Goal: Information Seeking & Learning: Find specific fact

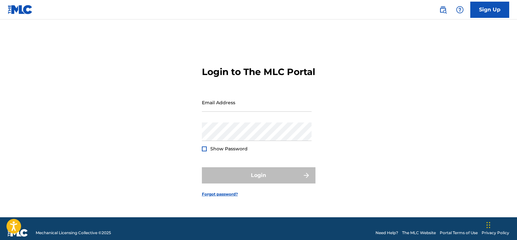
type input "[EMAIL_ADDRESS][DOMAIN_NAME]"
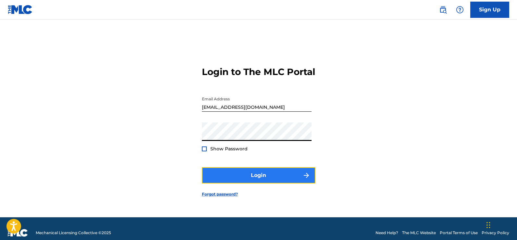
click at [205, 183] on button "Login" at bounding box center [258, 175] width 113 height 16
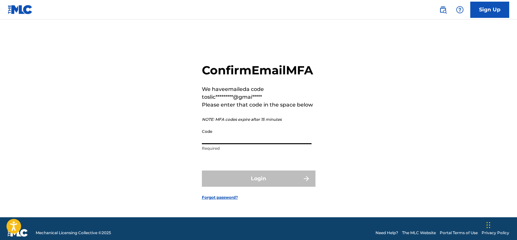
click at [249, 144] on input "Code" at bounding box center [257, 134] width 110 height 18
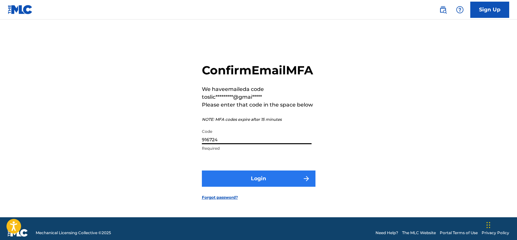
type input "916724"
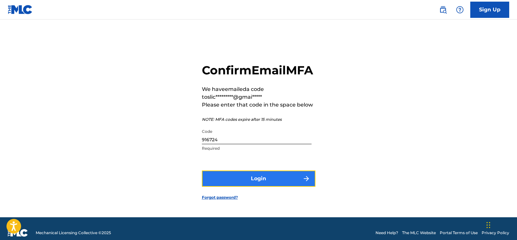
click at [278, 186] on button "Login" at bounding box center [258, 178] width 113 height 16
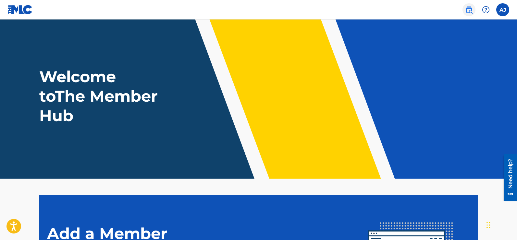
click at [468, 8] on img at bounding box center [469, 10] width 8 height 8
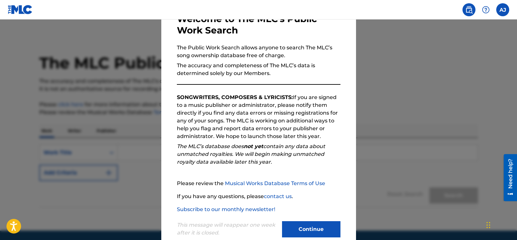
scroll to position [57, 0]
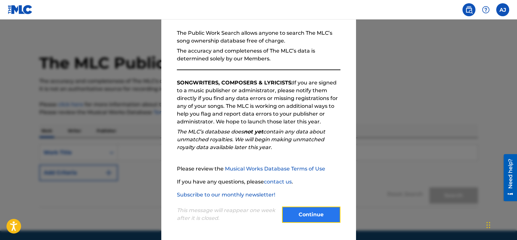
click at [309, 216] on button "Continue" at bounding box center [311, 214] width 58 height 16
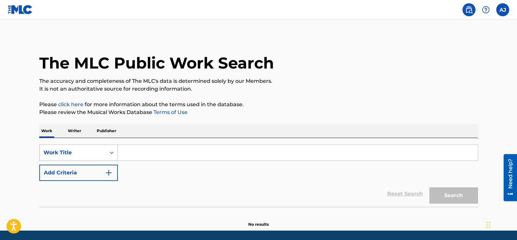
click at [109, 154] on div "Work Title" at bounding box center [78, 152] width 78 height 16
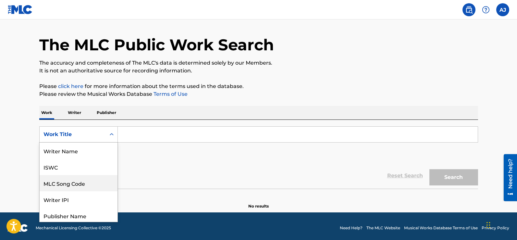
scroll to position [32, 0]
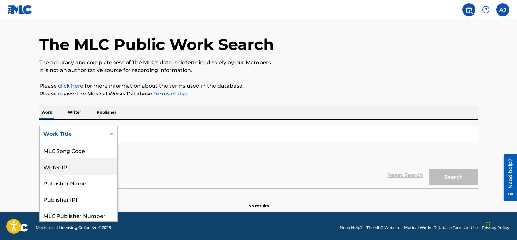
click at [63, 169] on div "Writer IPI" at bounding box center [79, 166] width 78 height 16
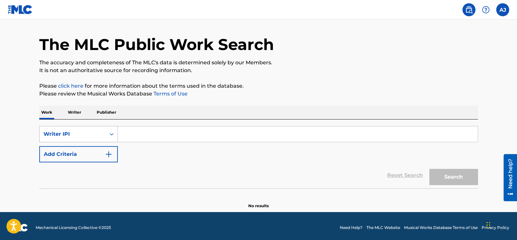
click at [106, 134] on div "Search Form" at bounding box center [112, 134] width 12 height 12
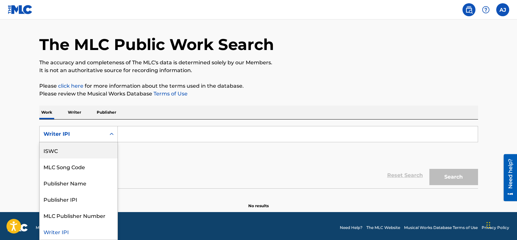
click at [14, 145] on main "The MLC Public Work Search The accuracy and completeness of The MLC's data is d…" at bounding box center [258, 106] width 517 height 211
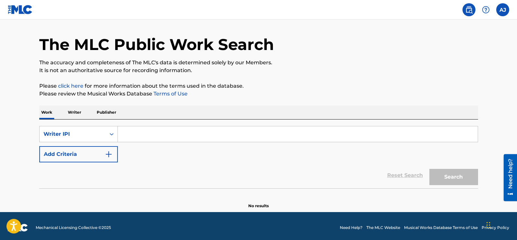
click at [173, 136] on input "Search Form" at bounding box center [298, 134] width 360 height 16
paste input "00767249107"
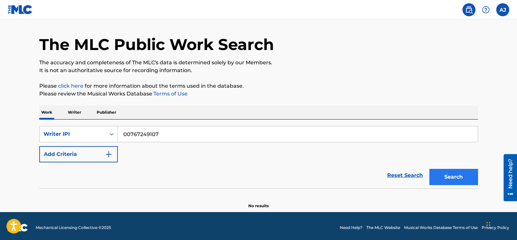
type input "00767249107"
click at [458, 178] on button "Search" at bounding box center [453, 177] width 49 height 16
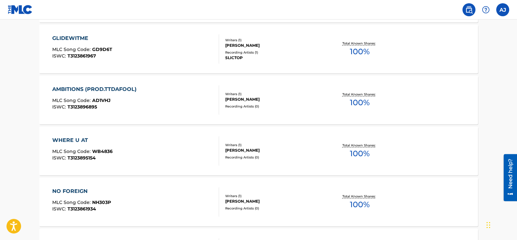
scroll to position [230, 0]
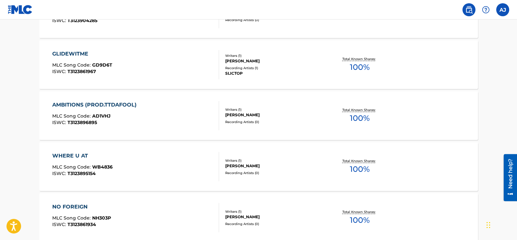
click at [80, 173] on span "T3123895154" at bounding box center [81, 173] width 28 height 6
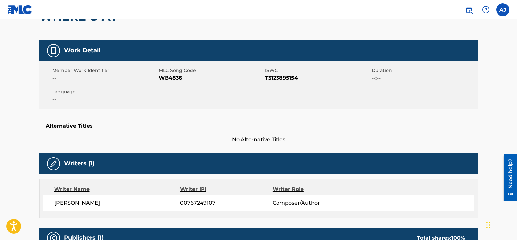
scroll to position [60, 0]
